Goal: Transaction & Acquisition: Purchase product/service

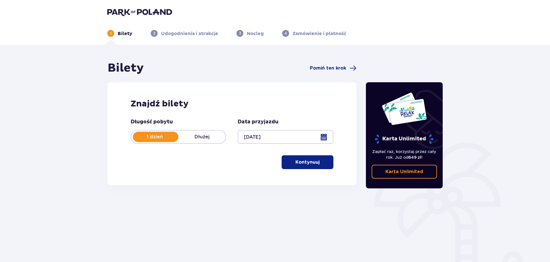
click at [299, 162] on p "Kontynuuj" at bounding box center [308, 162] width 24 height 6
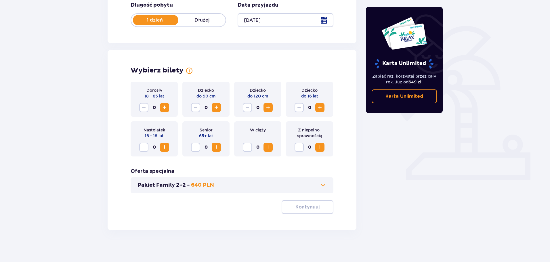
scroll to position [119, 0]
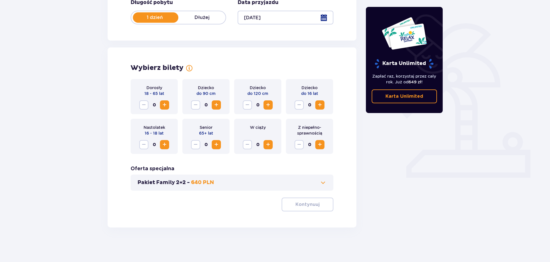
click at [164, 106] on span "Zwiększ" at bounding box center [164, 105] width 7 height 7
click at [309, 204] on p "Kontynuuj" at bounding box center [308, 204] width 24 height 6
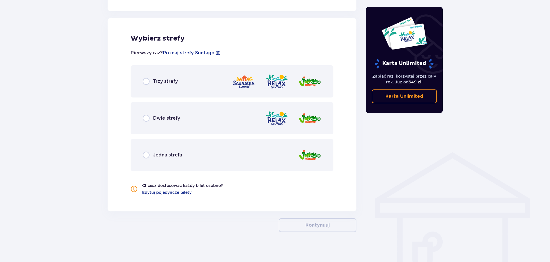
scroll to position [319, 0]
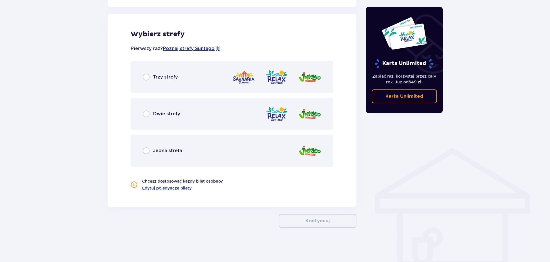
click at [149, 110] on div "Dwie strefy" at bounding box center [232, 114] width 203 height 32
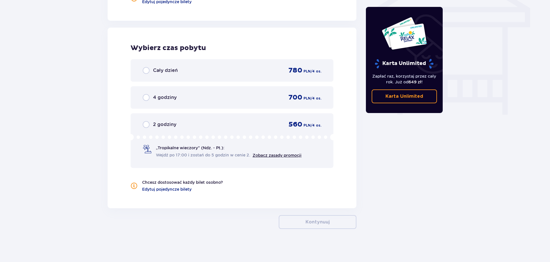
scroll to position [507, 0]
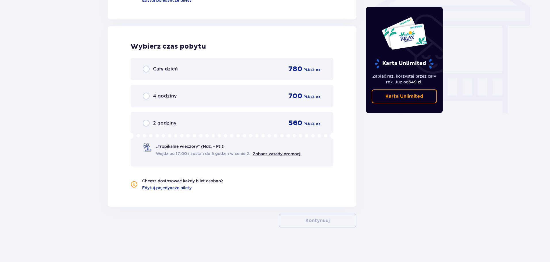
click at [145, 68] on input "radio" at bounding box center [146, 69] width 7 height 7
radio input "true"
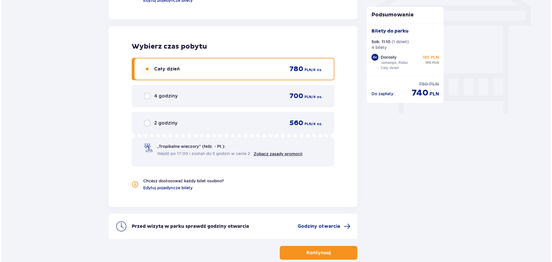
scroll to position [540, 0]
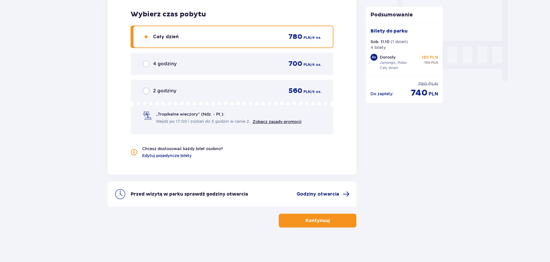
click at [317, 191] on span "Godziny otwarcia" at bounding box center [323, 194] width 53 height 7
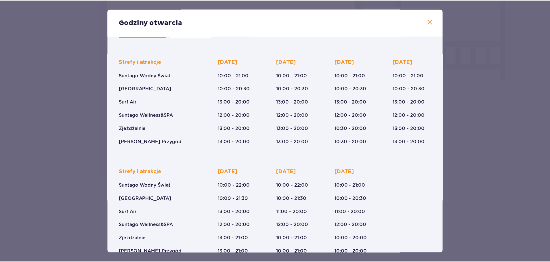
scroll to position [42, 0]
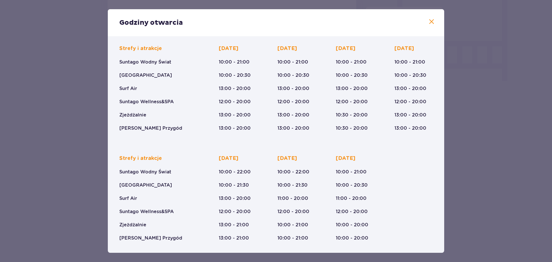
click at [429, 23] on span at bounding box center [431, 21] width 7 height 7
